Goal: Complete application form

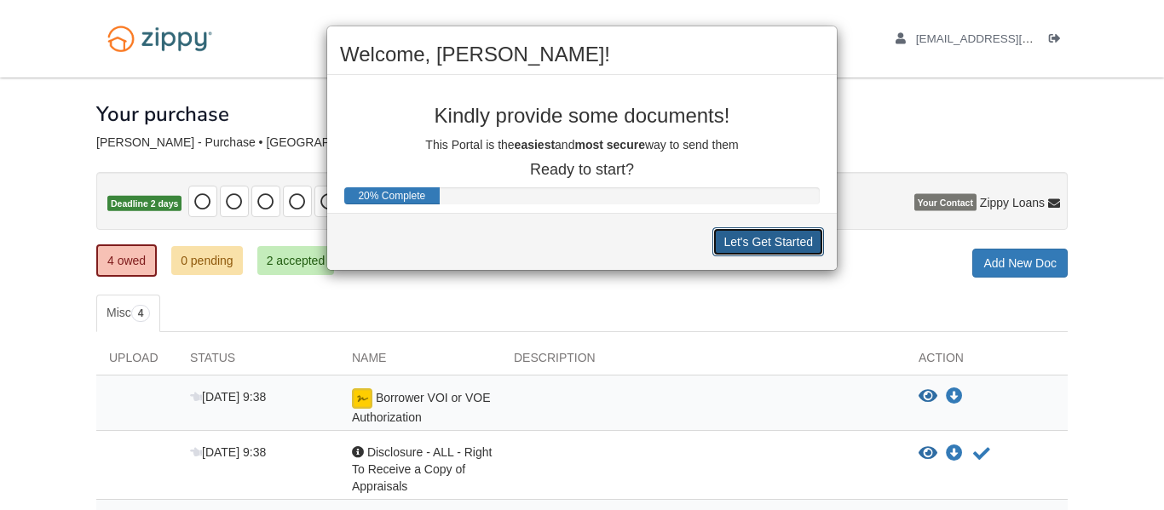
click at [738, 232] on button "Let's Get Started" at bounding box center [768, 242] width 112 height 29
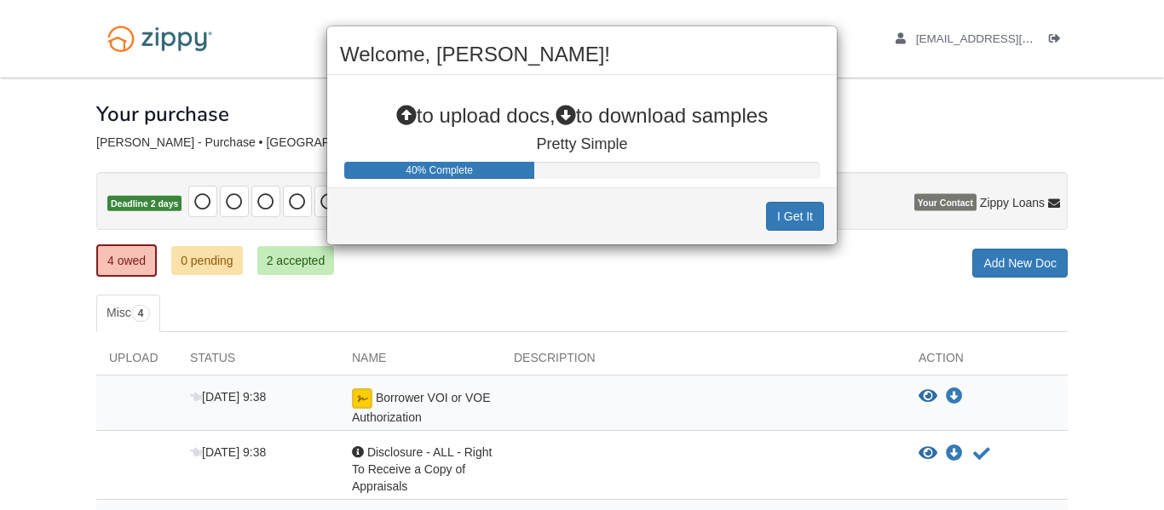
click at [498, 398] on div "Welcome, [PERSON_NAME]! to upload docs, to download samples Pretty Simple 40% C…" at bounding box center [582, 255] width 1164 height 510
click at [366, 399] on div "Welcome, Shawn! to upload docs, to download samples Pretty Simple 40% Complete …" at bounding box center [582, 255] width 1164 height 510
click at [928, 398] on div "Welcome, Shawn! to upload docs, to download samples Pretty Simple 40% Complete …" at bounding box center [582, 255] width 1164 height 510
click at [744, 297] on div "Welcome, Shawn! to upload docs, to download samples Pretty Simple 40% Complete …" at bounding box center [582, 255] width 1164 height 510
click at [780, 214] on button "I Get It" at bounding box center [795, 216] width 58 height 29
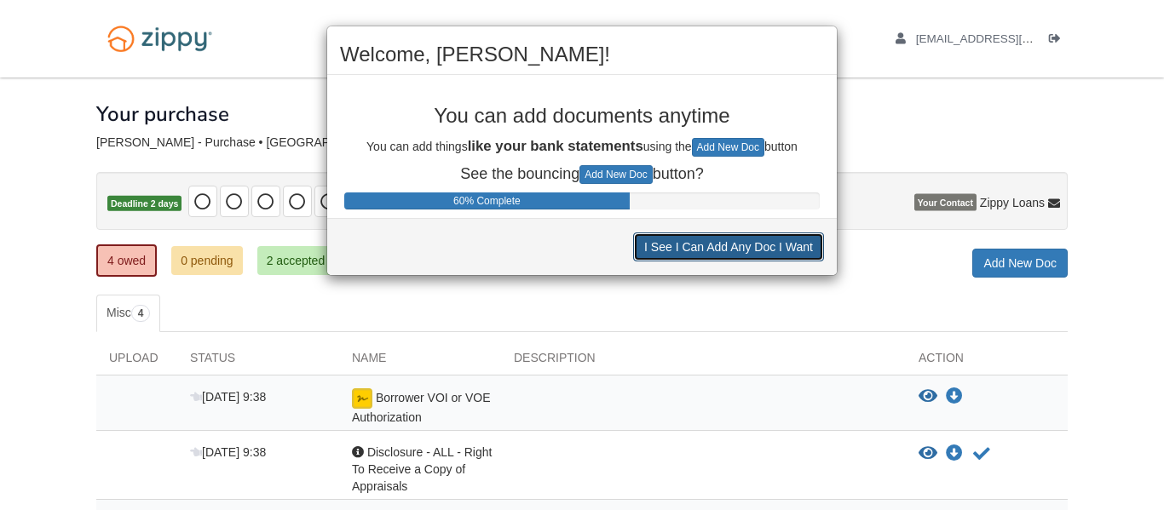
click at [741, 245] on button "I See I Can Add Any Doc I Want" at bounding box center [728, 247] width 191 height 29
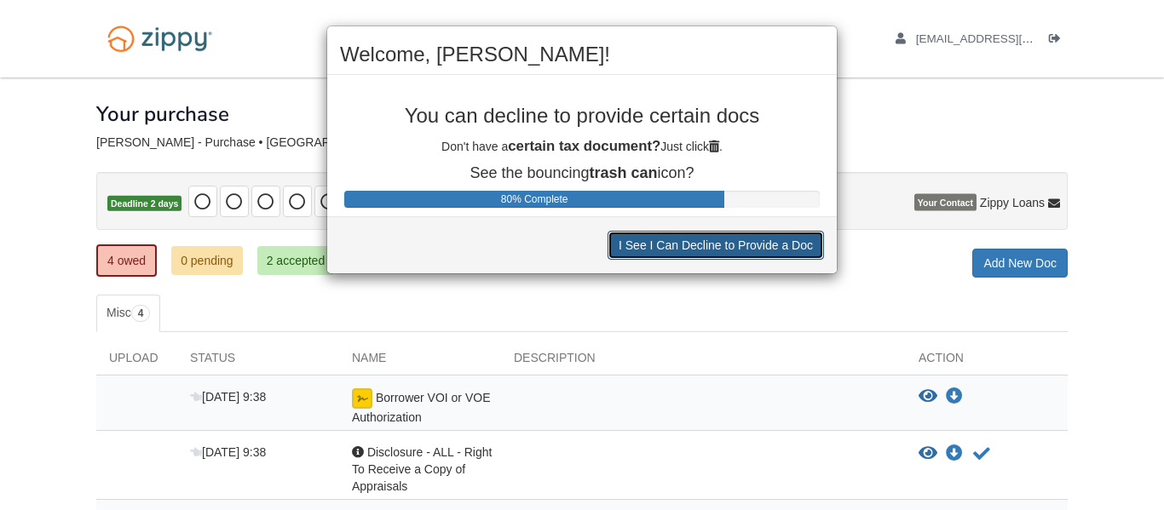
click at [741, 245] on button "I See I Can Decline to Provide a Doc" at bounding box center [716, 245] width 216 height 29
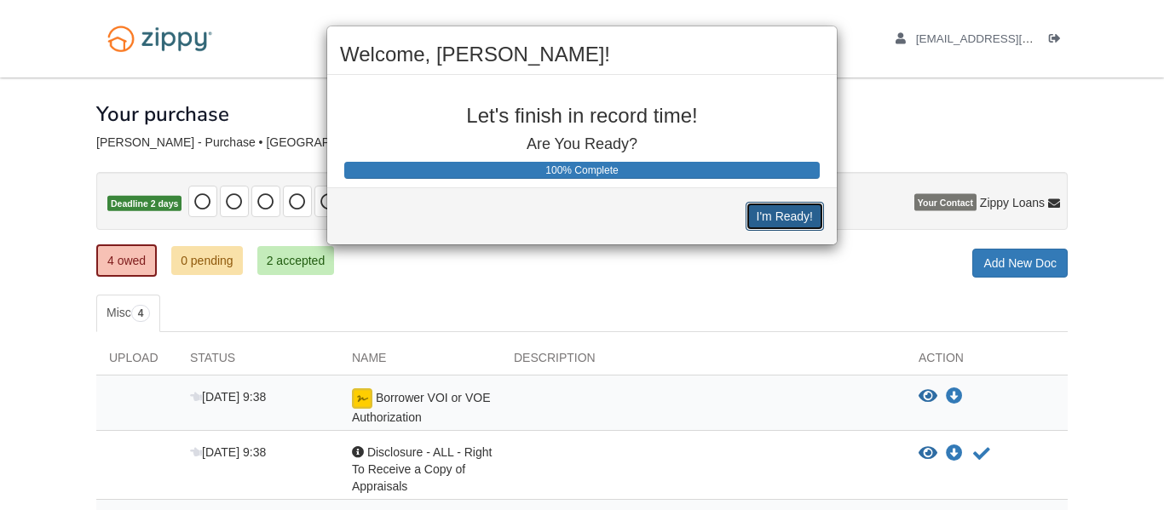
click at [790, 210] on button "I'm Ready!" at bounding box center [785, 216] width 78 height 29
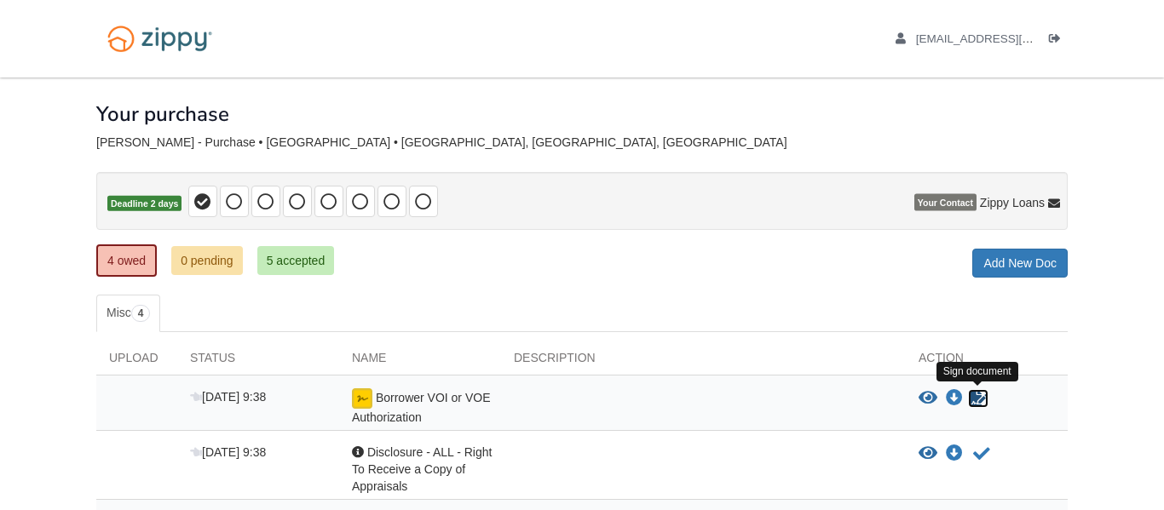
click at [974, 398] on icon "Sign Form" at bounding box center [978, 398] width 19 height 17
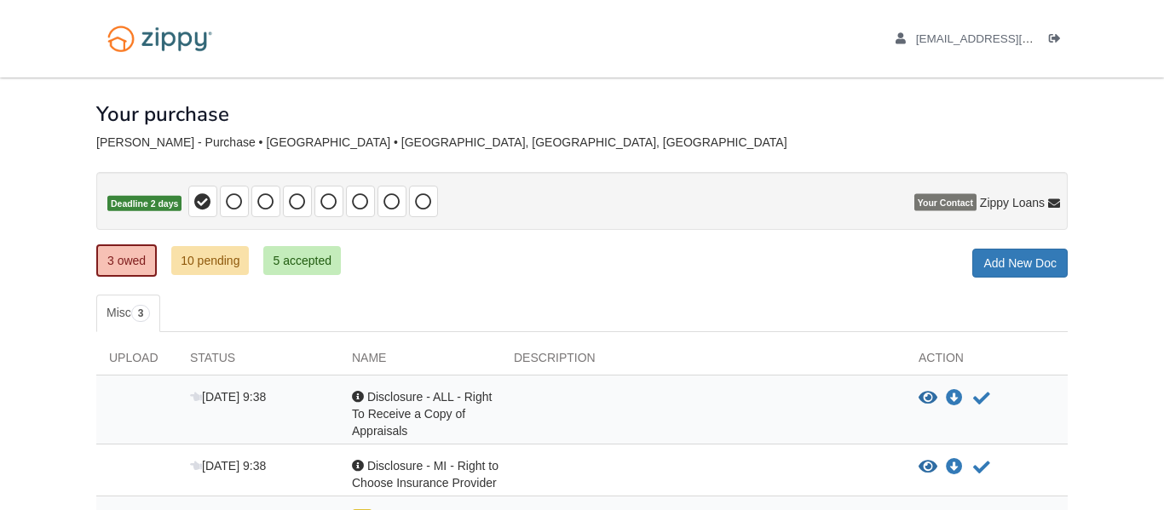
click at [740, 272] on div "3 owed 10 pending 5 accepted My Estimated Payment × My Estimated Payment Add Ne…" at bounding box center [581, 262] width 971 height 31
click at [597, 261] on div "3 owed 10 pending 5 accepted My Estimated Payment × My Estimated Payment Add Ne…" at bounding box center [581, 262] width 971 height 31
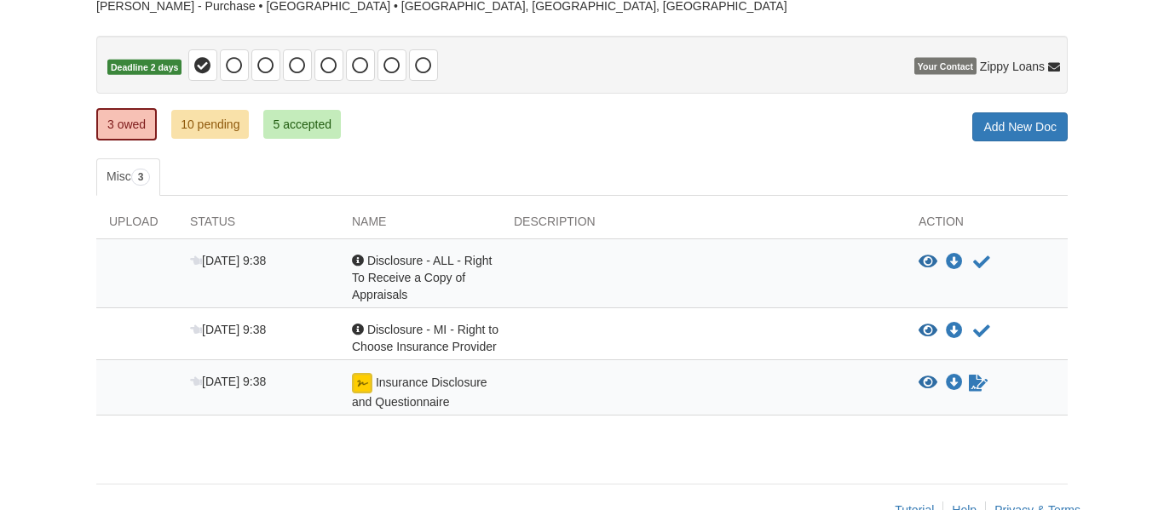
scroll to position [170, 0]
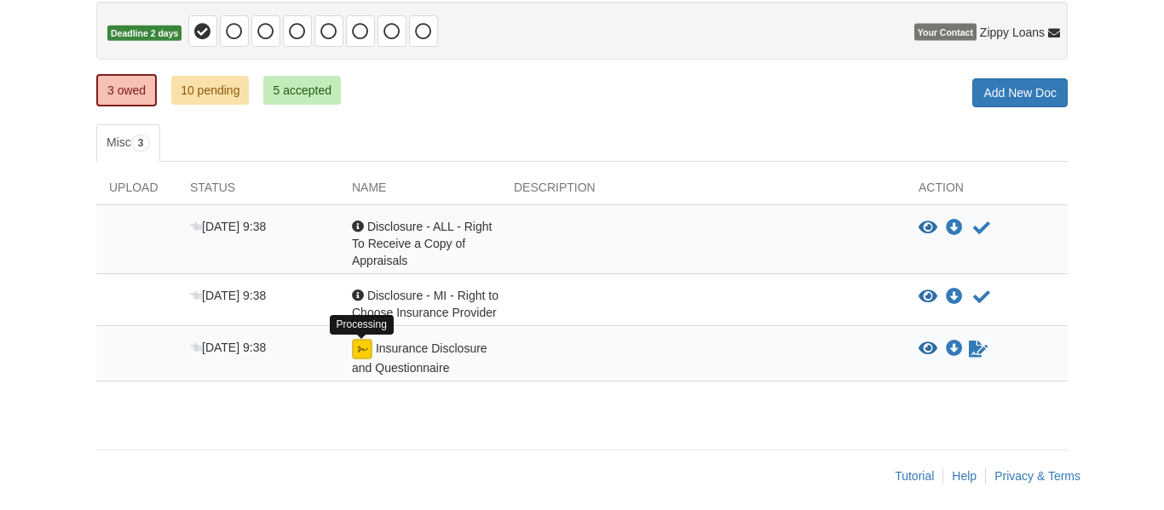
click at [366, 351] on img at bounding box center [362, 349] width 20 height 20
click at [971, 344] on icon "Waiting for your co-borrower to e-sign" at bounding box center [978, 349] width 19 height 17
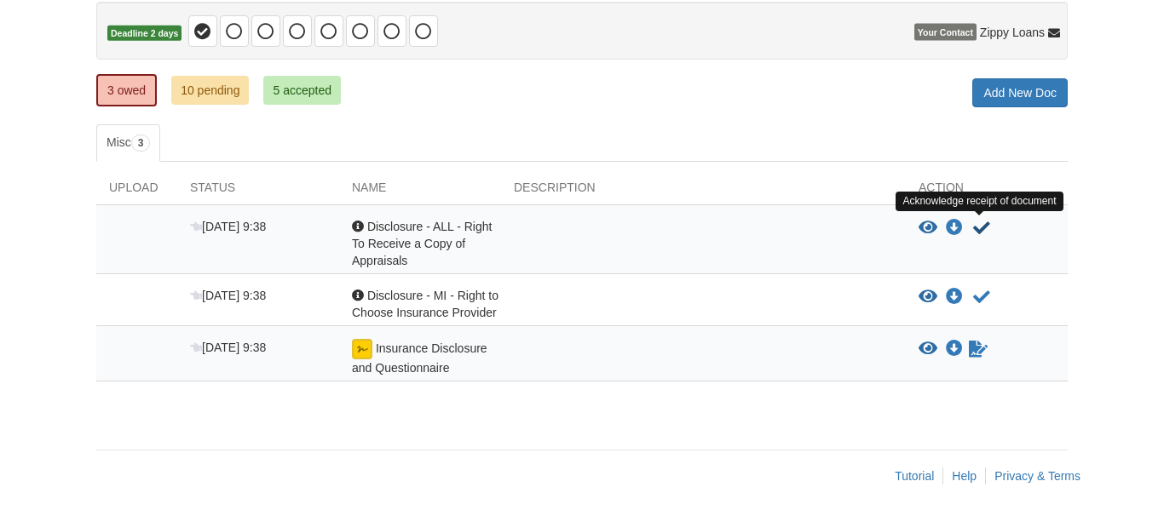
click at [977, 229] on icon "Acknowledge receipt of document" at bounding box center [981, 228] width 17 height 17
